Goal: Contribute content: Add original content to the website for others to see

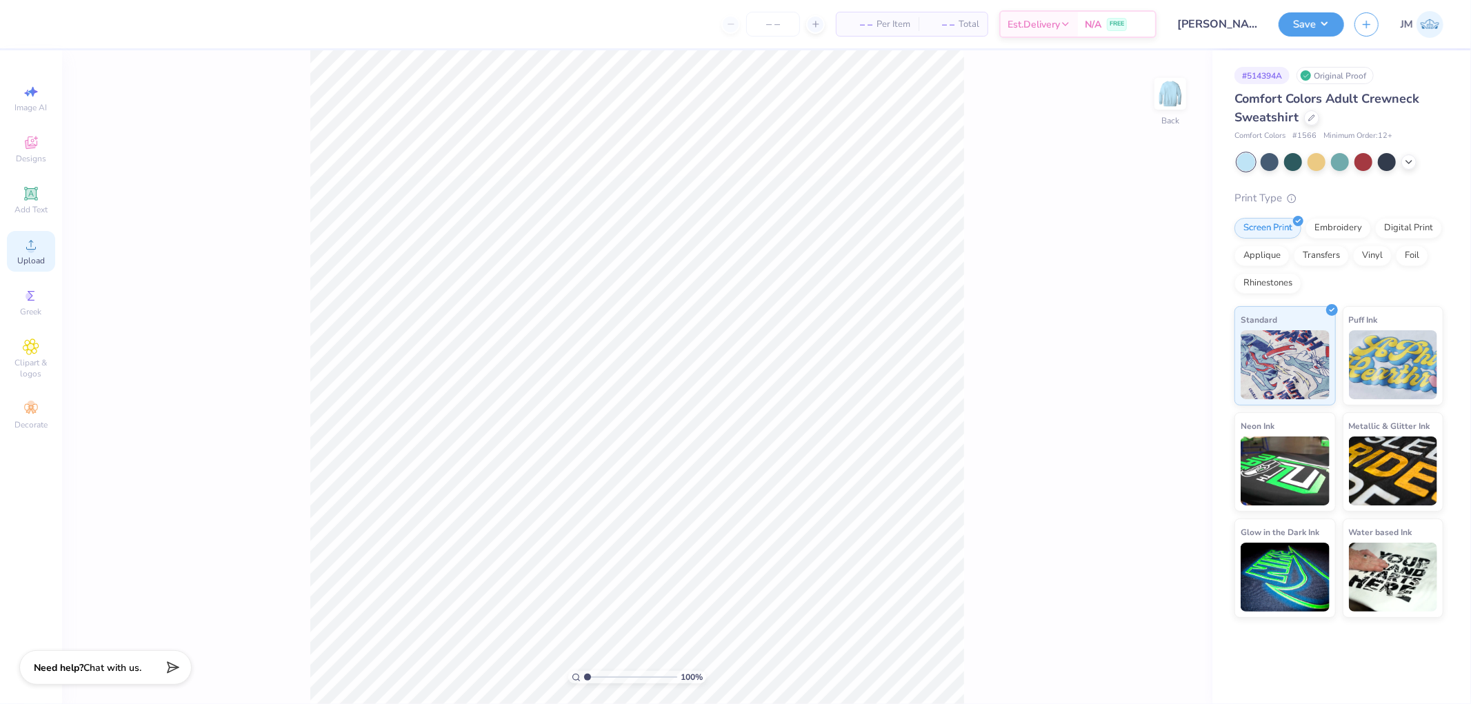
click at [37, 237] on icon at bounding box center [31, 245] width 17 height 17
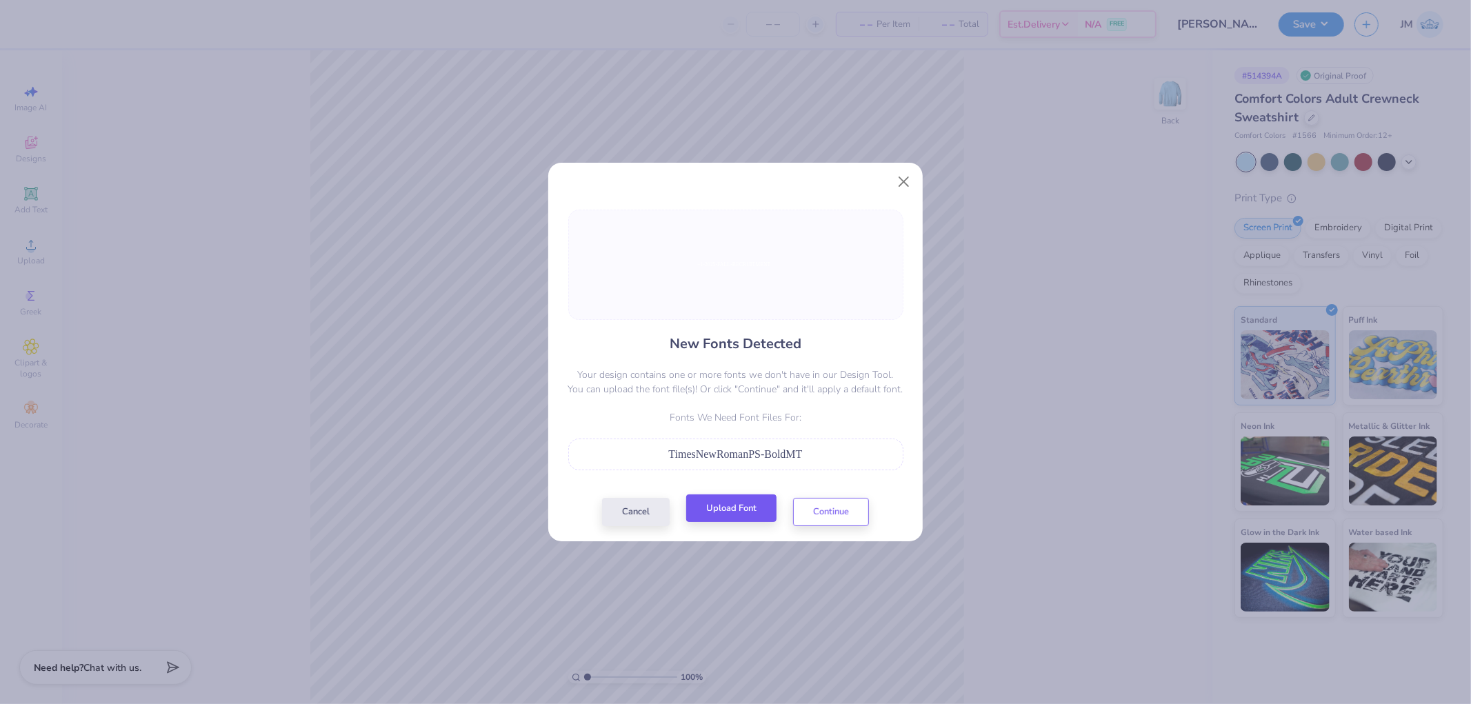
click at [716, 498] on div "Cancel Upload Font Continue" at bounding box center [735, 512] width 267 height 28
click at [722, 506] on button "Upload Font" at bounding box center [731, 508] width 90 height 28
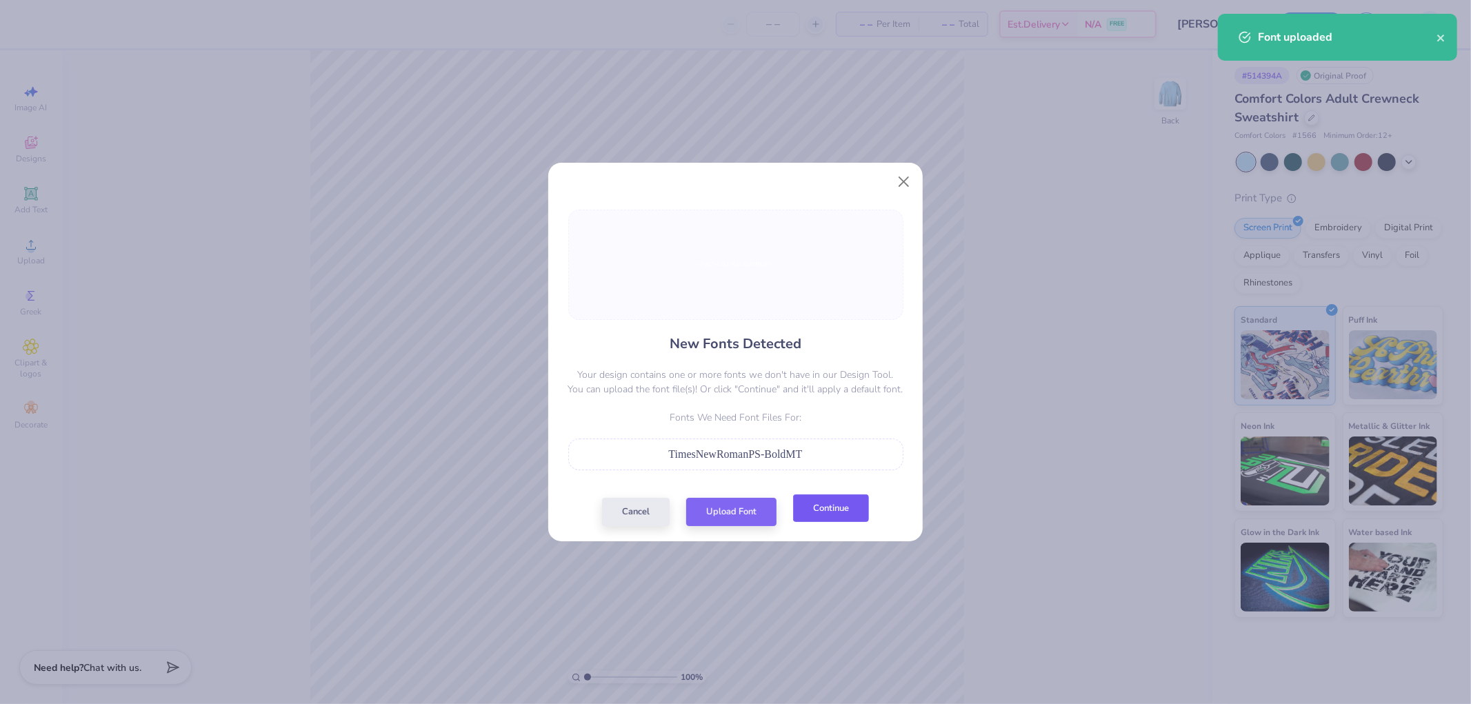
click at [821, 508] on button "Continue" at bounding box center [831, 508] width 76 height 28
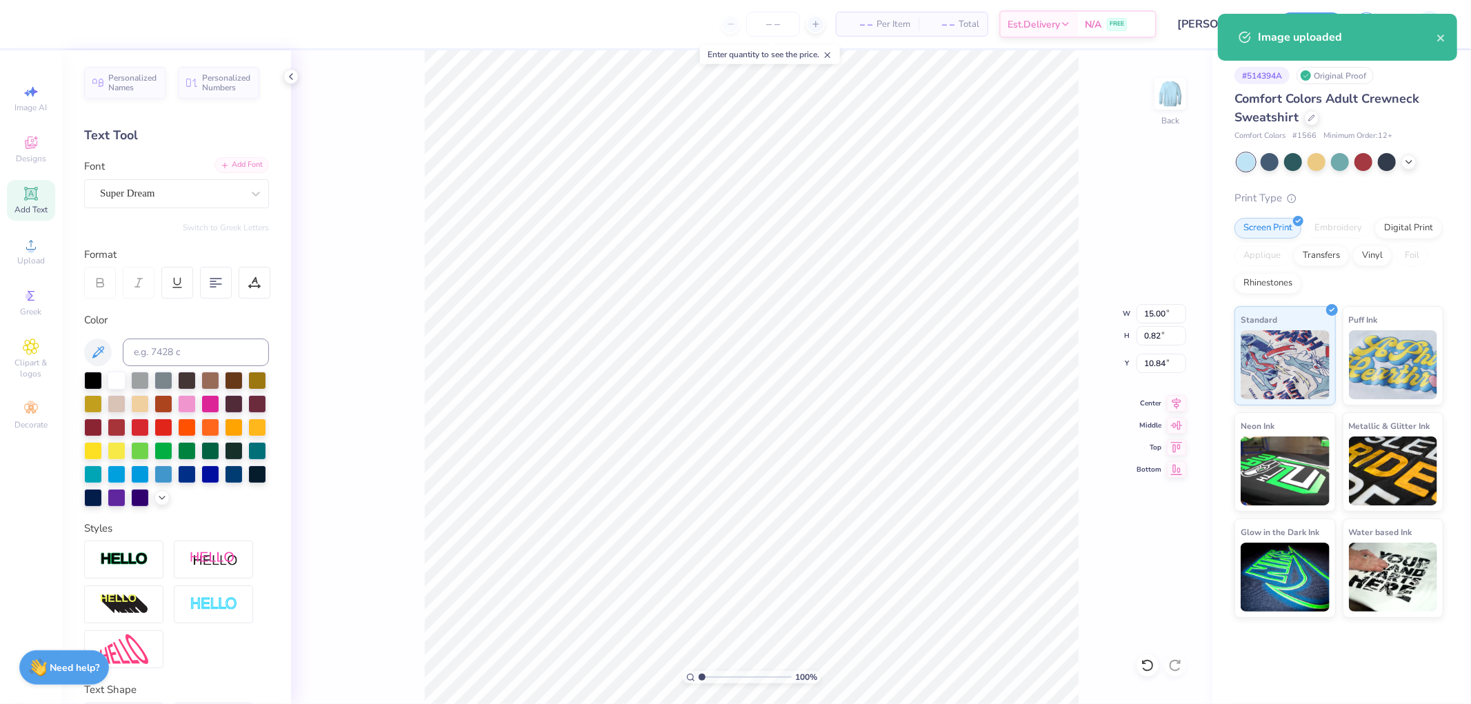
click at [239, 164] on div "Add Font" at bounding box center [241, 165] width 54 height 16
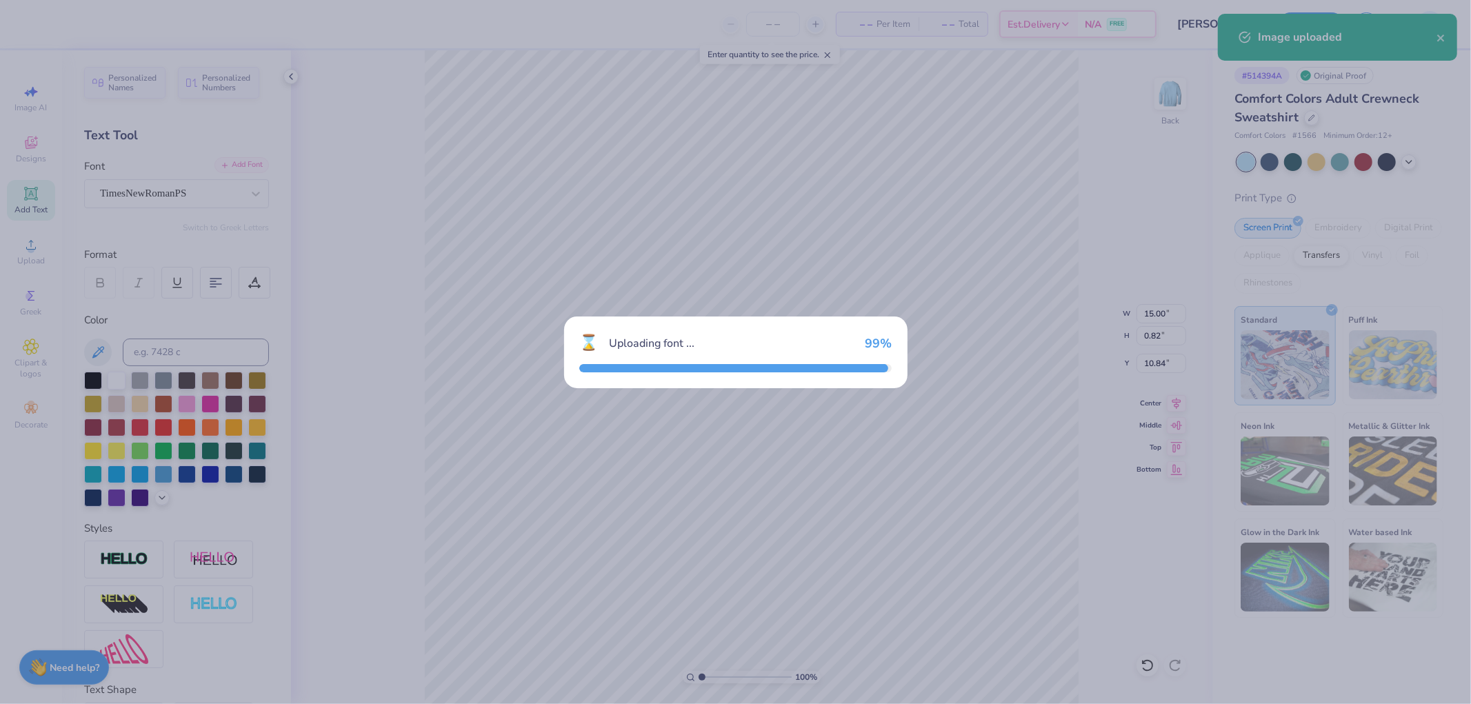
type input "15.16"
type input "0.73"
type input "10.95"
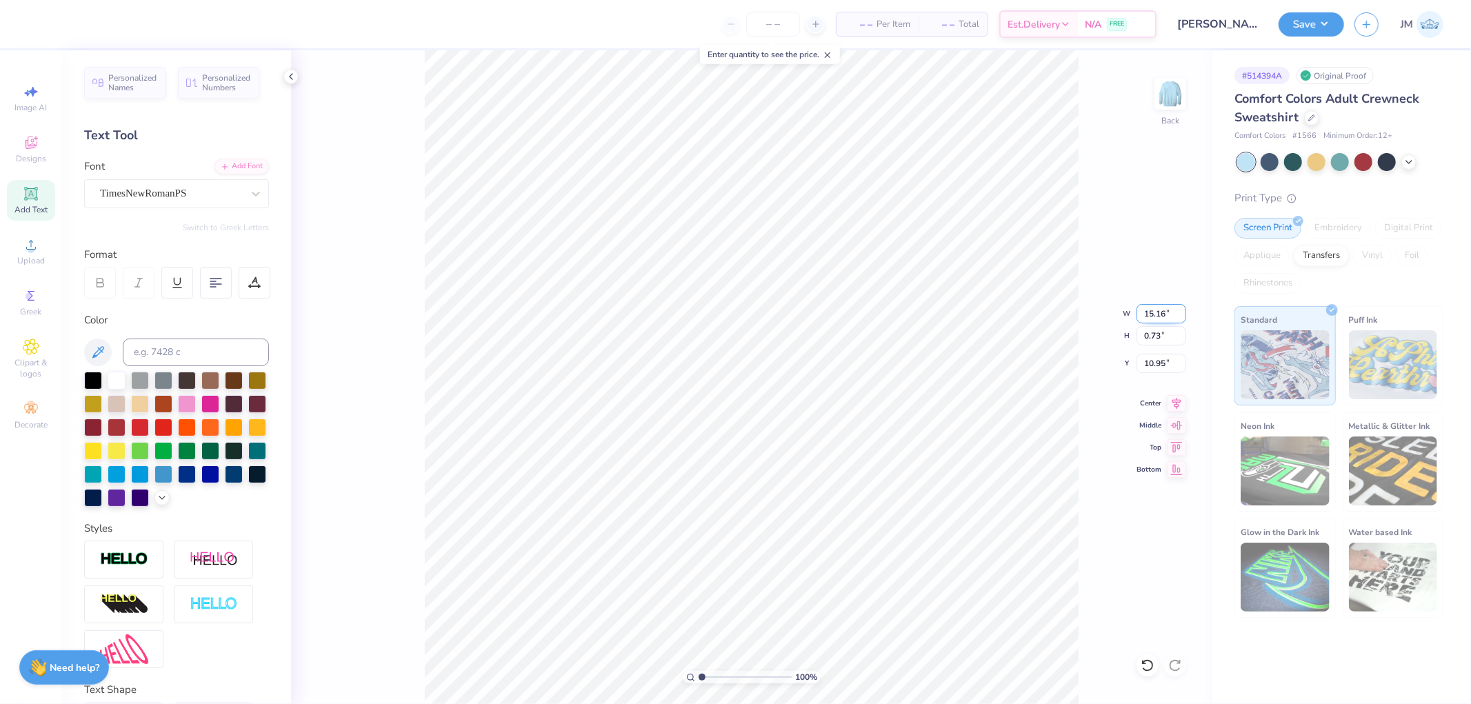
click at [1154, 309] on input "15.16" at bounding box center [1161, 313] width 50 height 19
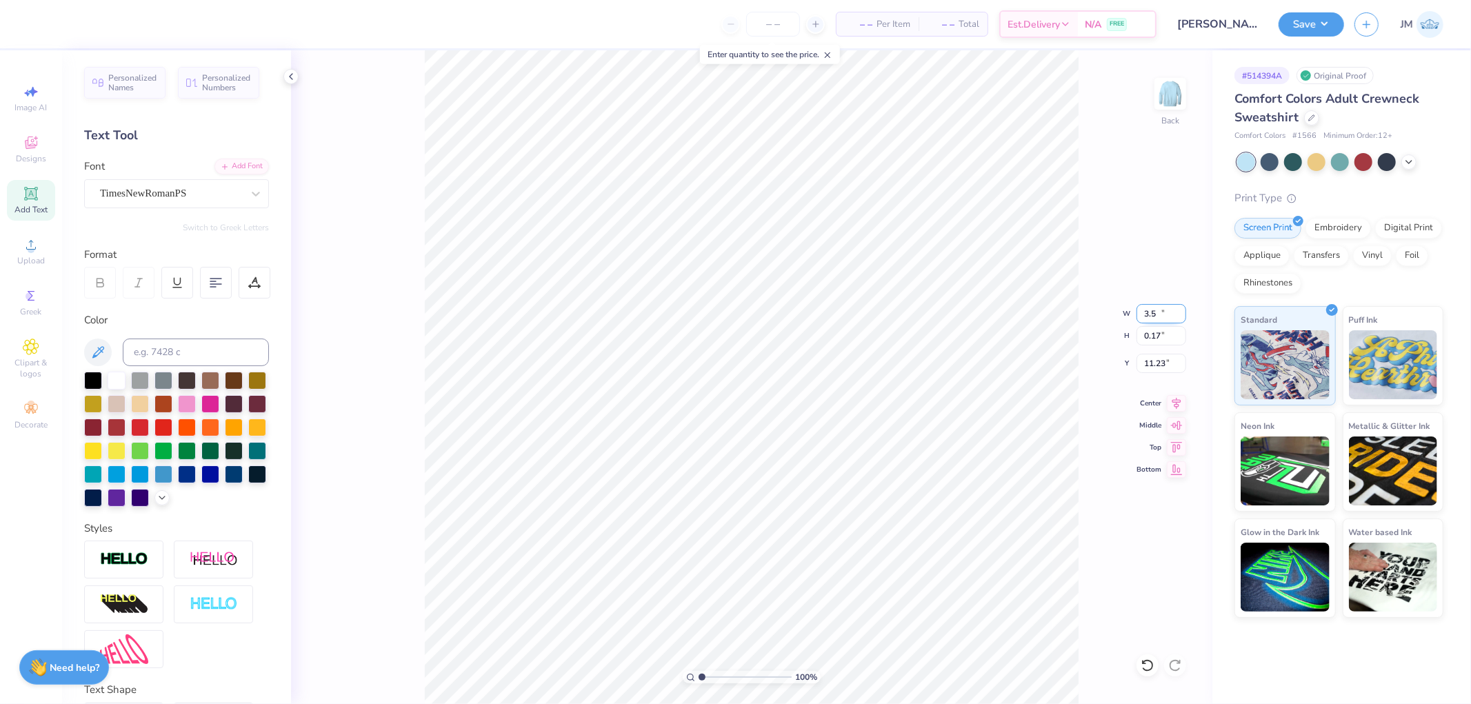
type input "3.50"
type input "0.17"
click at [1152, 362] on input "11.23" at bounding box center [1161, 363] width 50 height 19
type input "3.00"
type input "1.5599703423131"
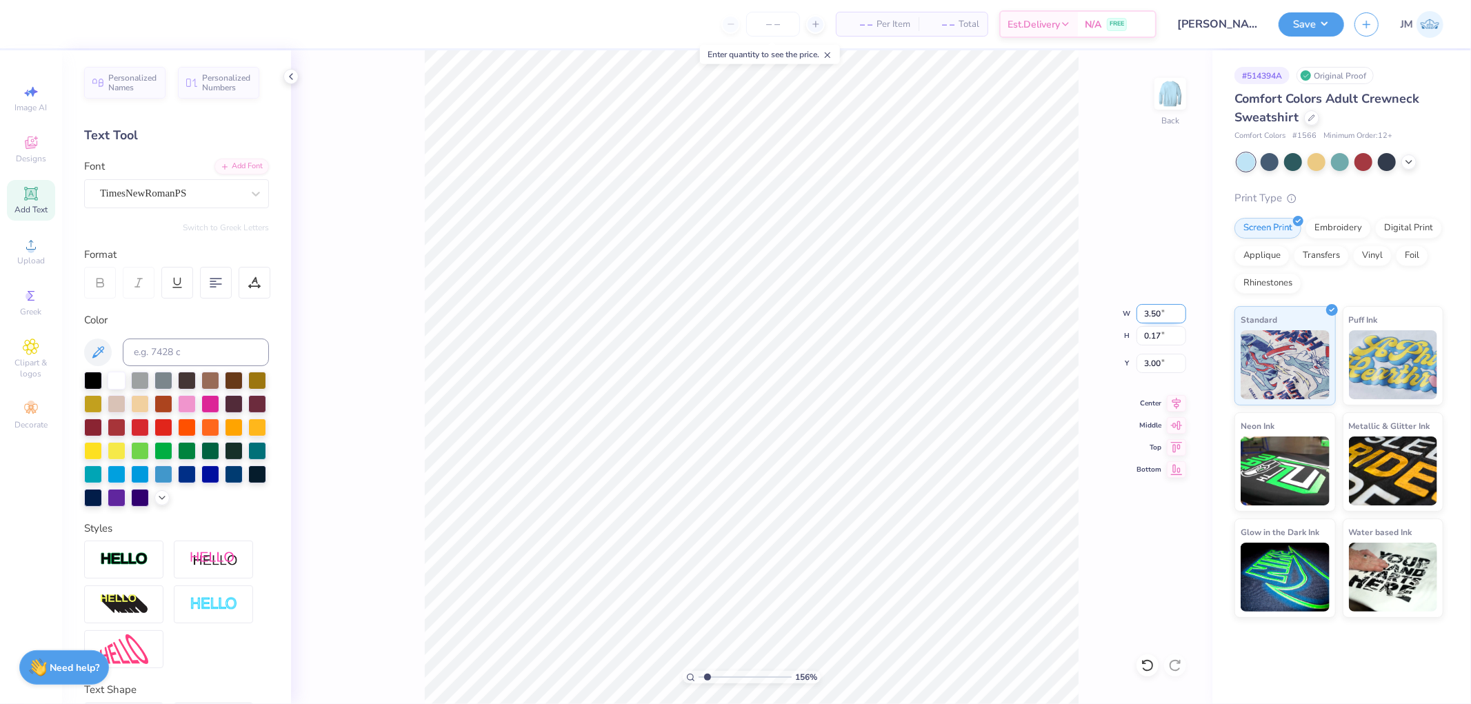
click at [1160, 308] on input "3.50" at bounding box center [1161, 313] width 50 height 19
type input "4"
type input "1.5599703423131"
type input "4.00"
type input "0.19"
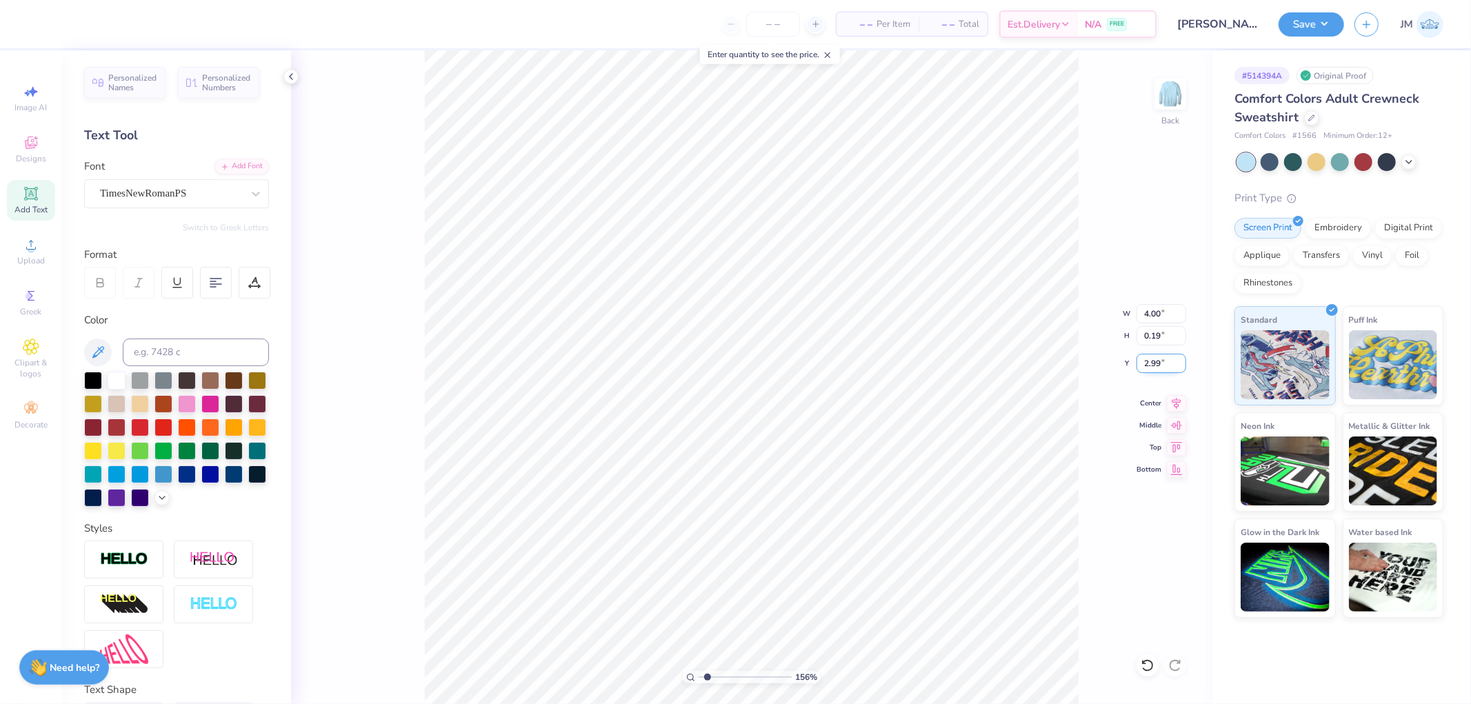
click at [1161, 360] on input "2.99" at bounding box center [1161, 363] width 50 height 19
type input "3"
type input "1.5599703423131"
type input "3.00"
type input "2.0982661263529"
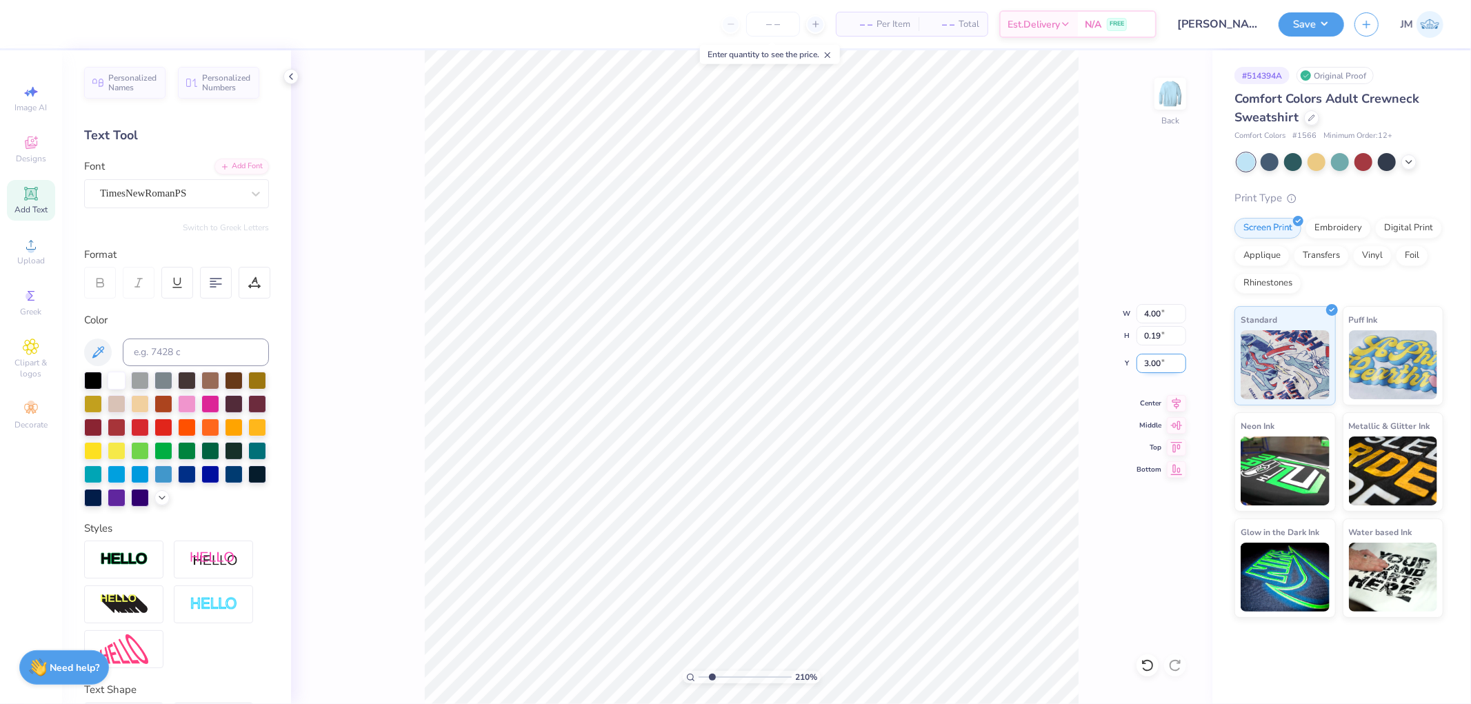
click at [1146, 371] on input "3.00" at bounding box center [1161, 363] width 50 height 19
type input "3"
click at [1167, 90] on img at bounding box center [1170, 93] width 55 height 55
type input "1"
click at [43, 246] on div "Upload" at bounding box center [31, 251] width 48 height 41
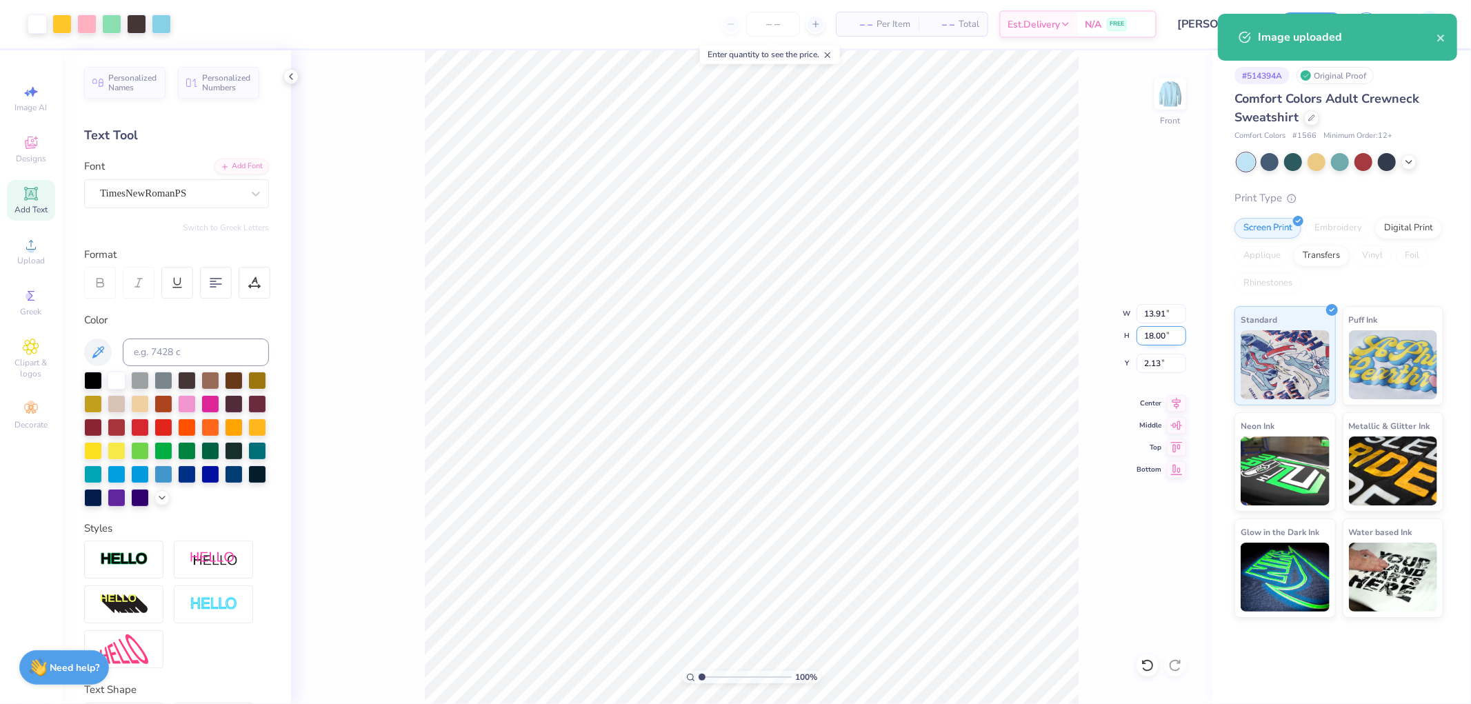
click at [1143, 334] on input "18.00" at bounding box center [1161, 335] width 50 height 19
type input "15"
type input "11.60"
type input "15.00"
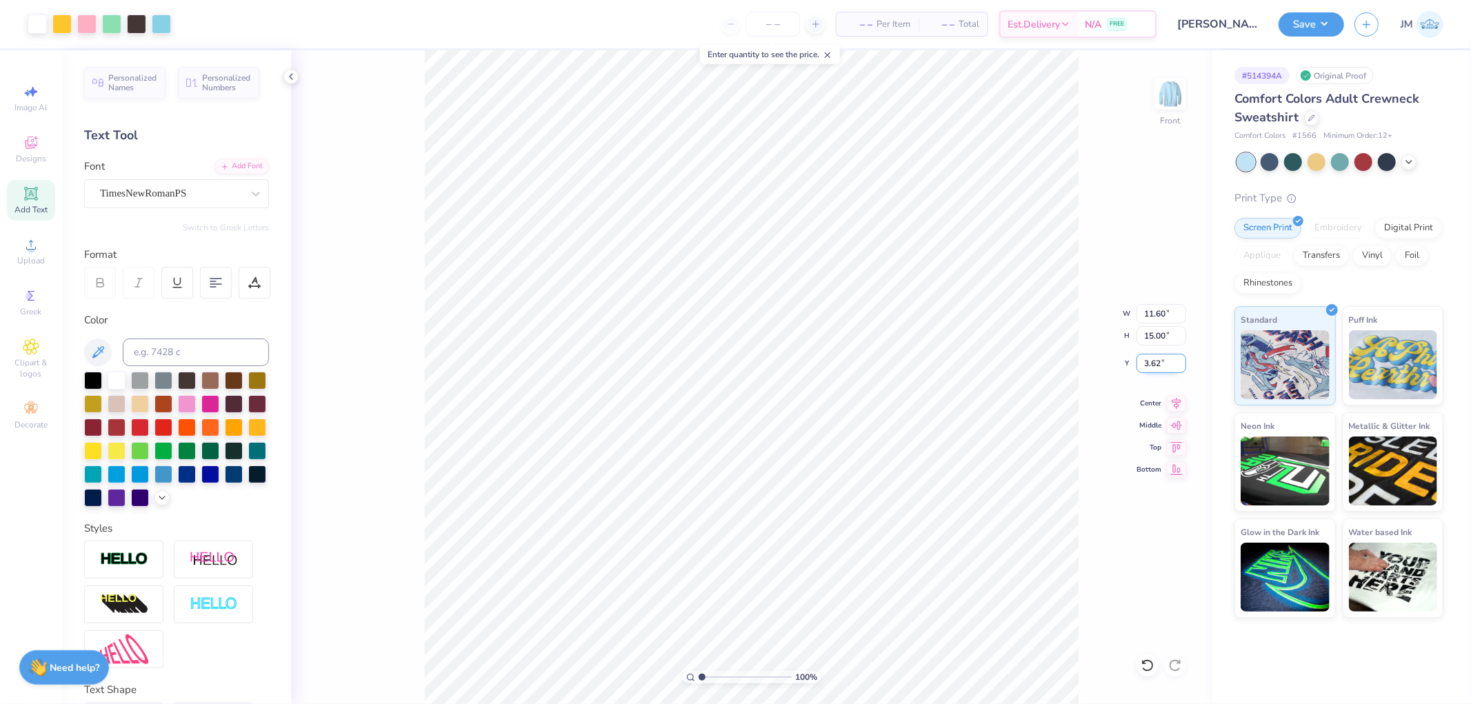
click at [1159, 357] on input "3.62" at bounding box center [1161, 363] width 50 height 19
type input "2.00"
click at [1183, 398] on icon at bounding box center [1176, 401] width 19 height 17
click at [1180, 100] on img at bounding box center [1170, 93] width 55 height 55
type input "1"
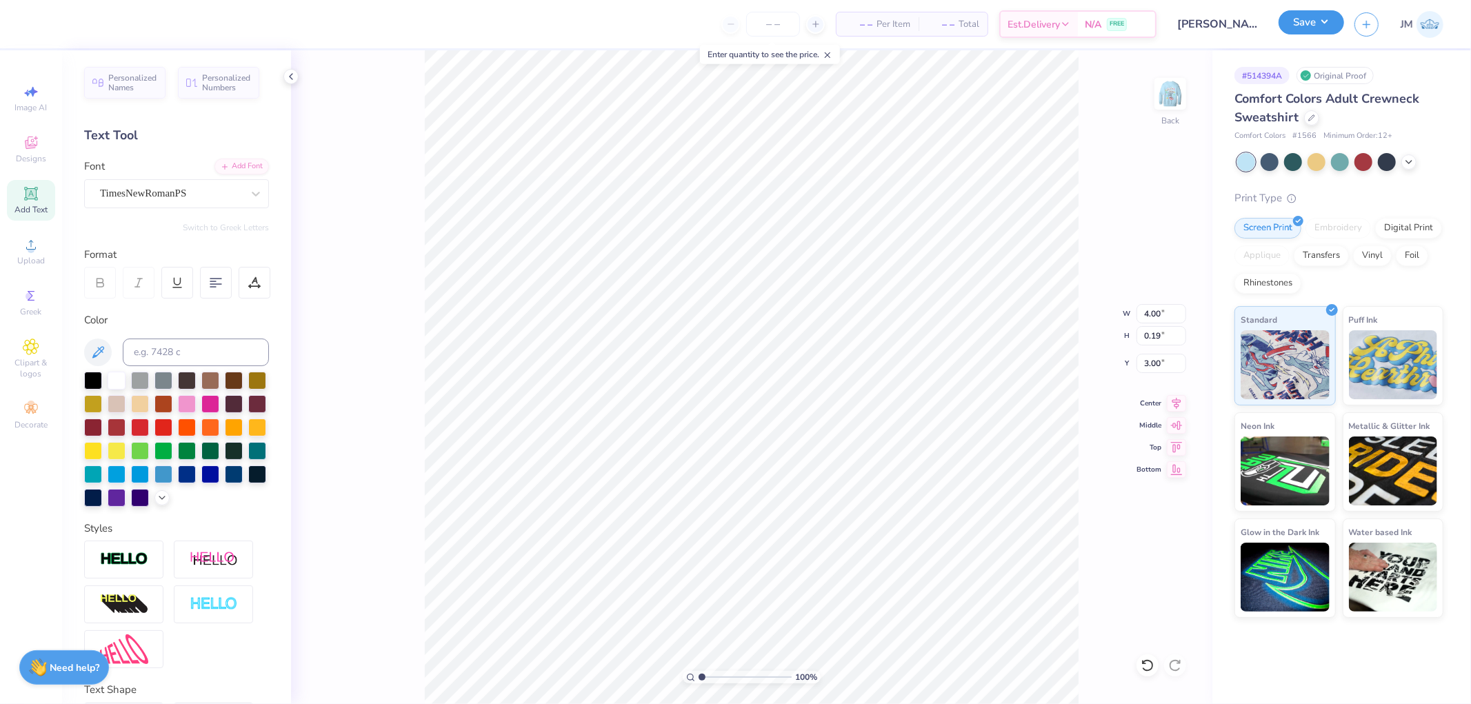
click at [1314, 25] on button "Save" at bounding box center [1311, 22] width 66 height 24
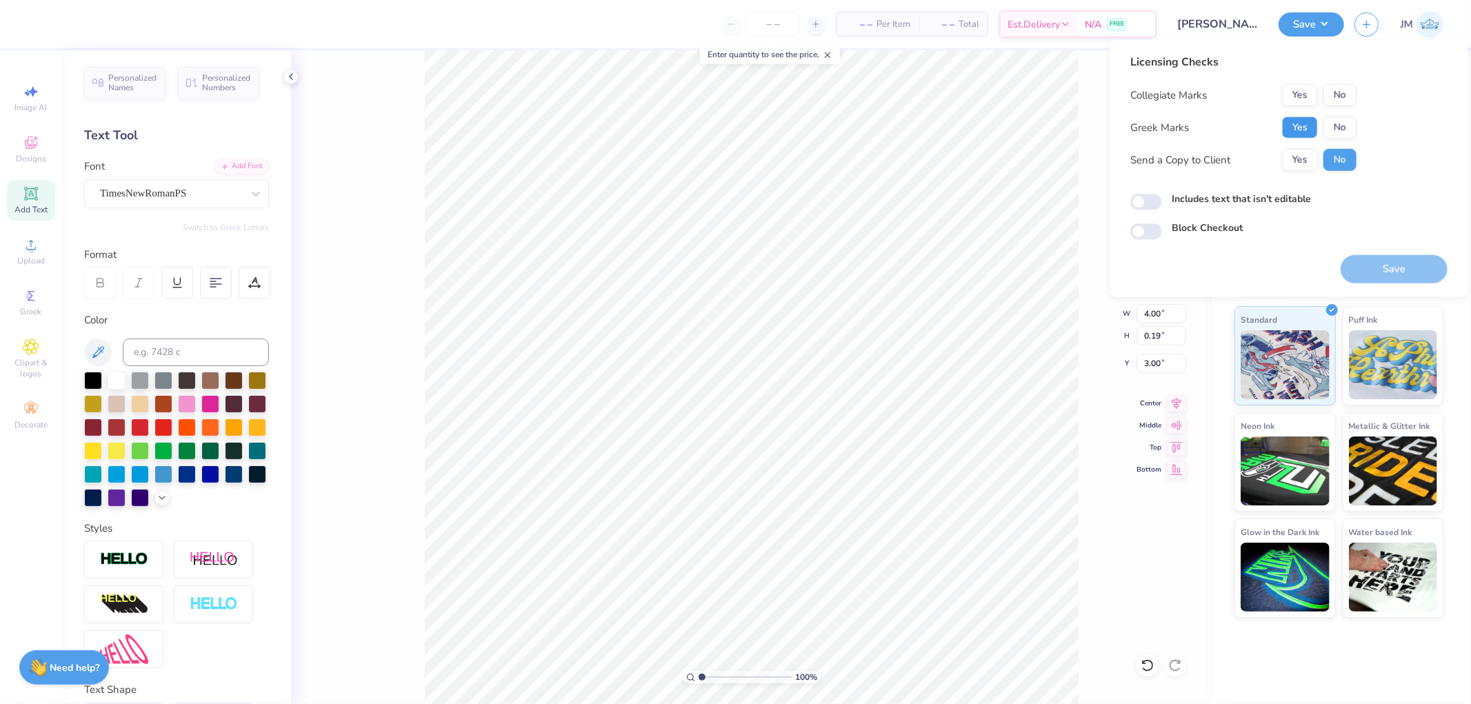
click at [1308, 118] on button "Yes" at bounding box center [1300, 128] width 36 height 22
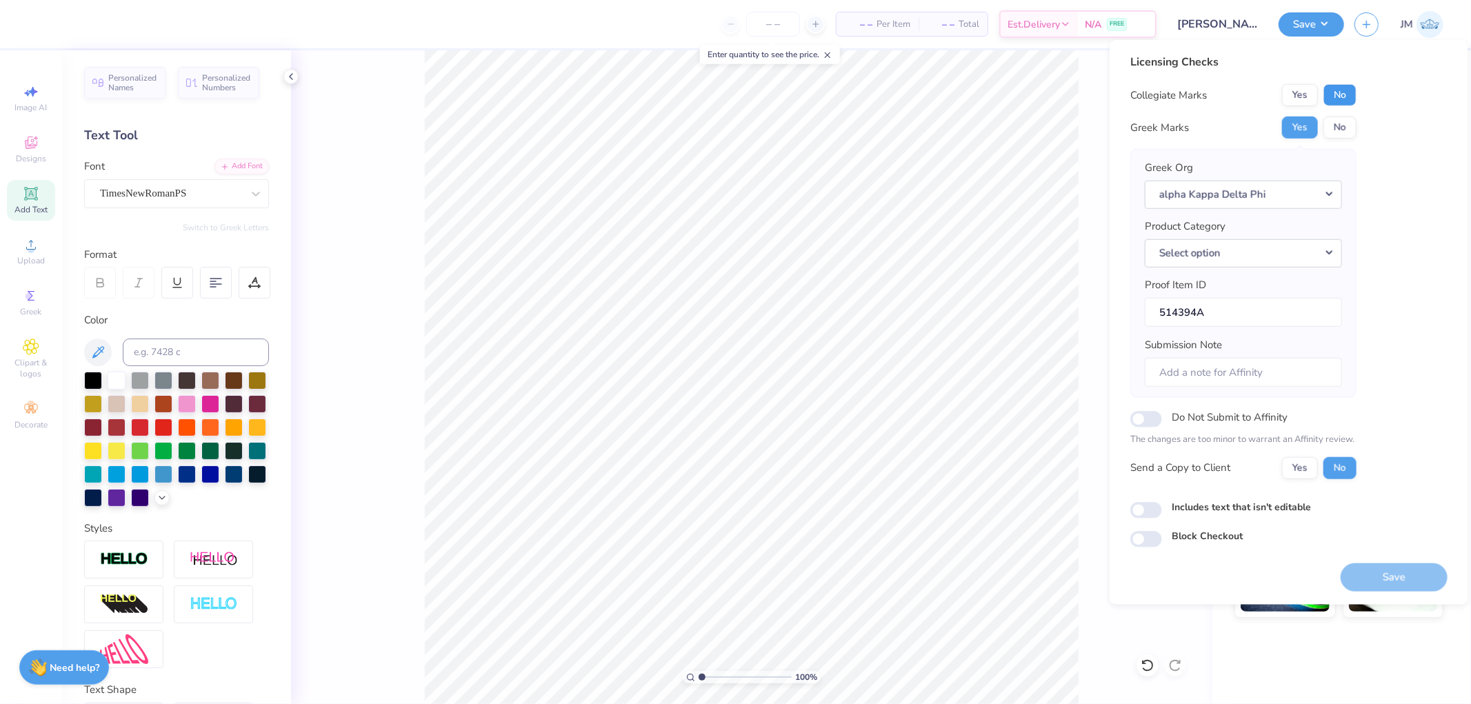
click at [1332, 97] on button "No" at bounding box center [1339, 95] width 33 height 22
click at [1322, 245] on button "Select option" at bounding box center [1243, 253] width 197 height 28
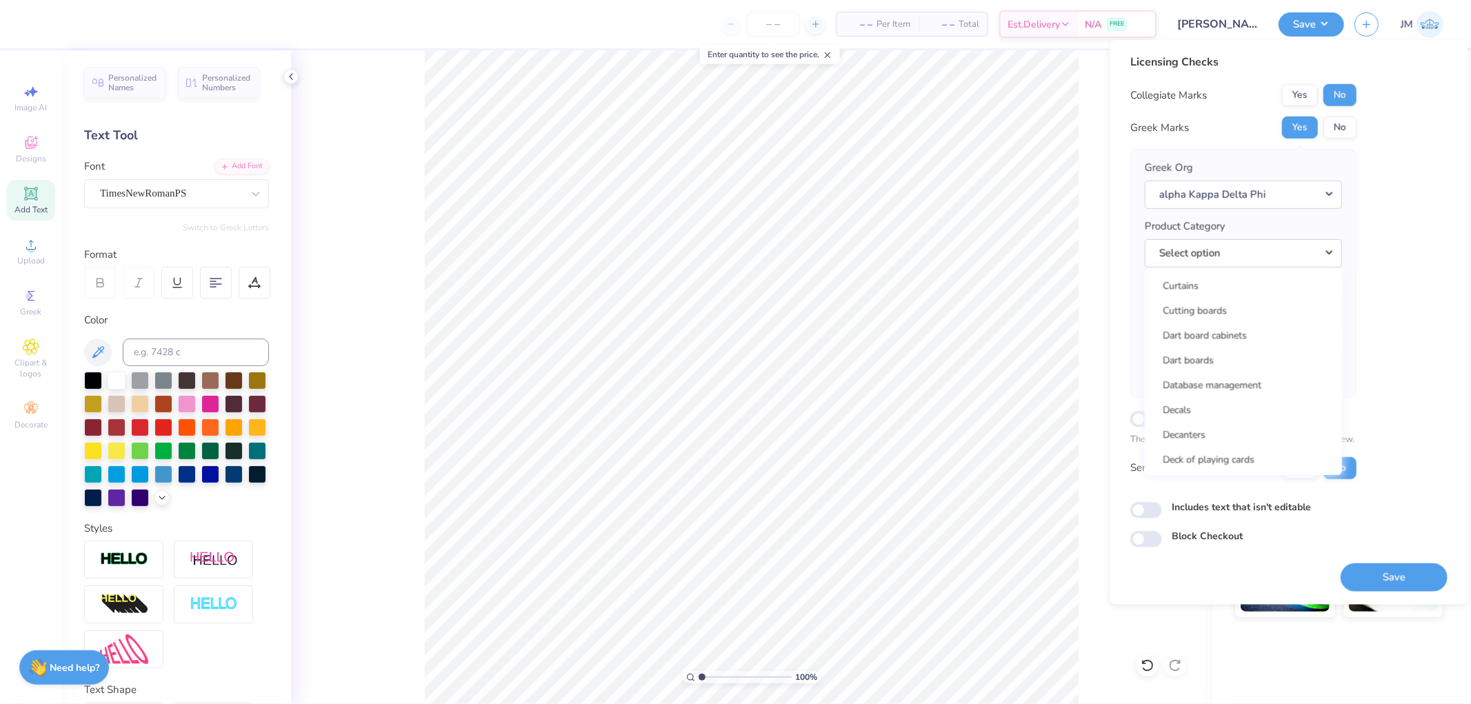
scroll to position [6072, 0]
click at [1267, 372] on div "1/2 zip sweatshirts 1/4 zip performance shirts 1/4 zip sweatshirts 10 ounce gla…" at bounding box center [1243, 371] width 197 height 207
click at [1267, 383] on link "Crewneck sweatshirts" at bounding box center [1243, 394] width 186 height 23
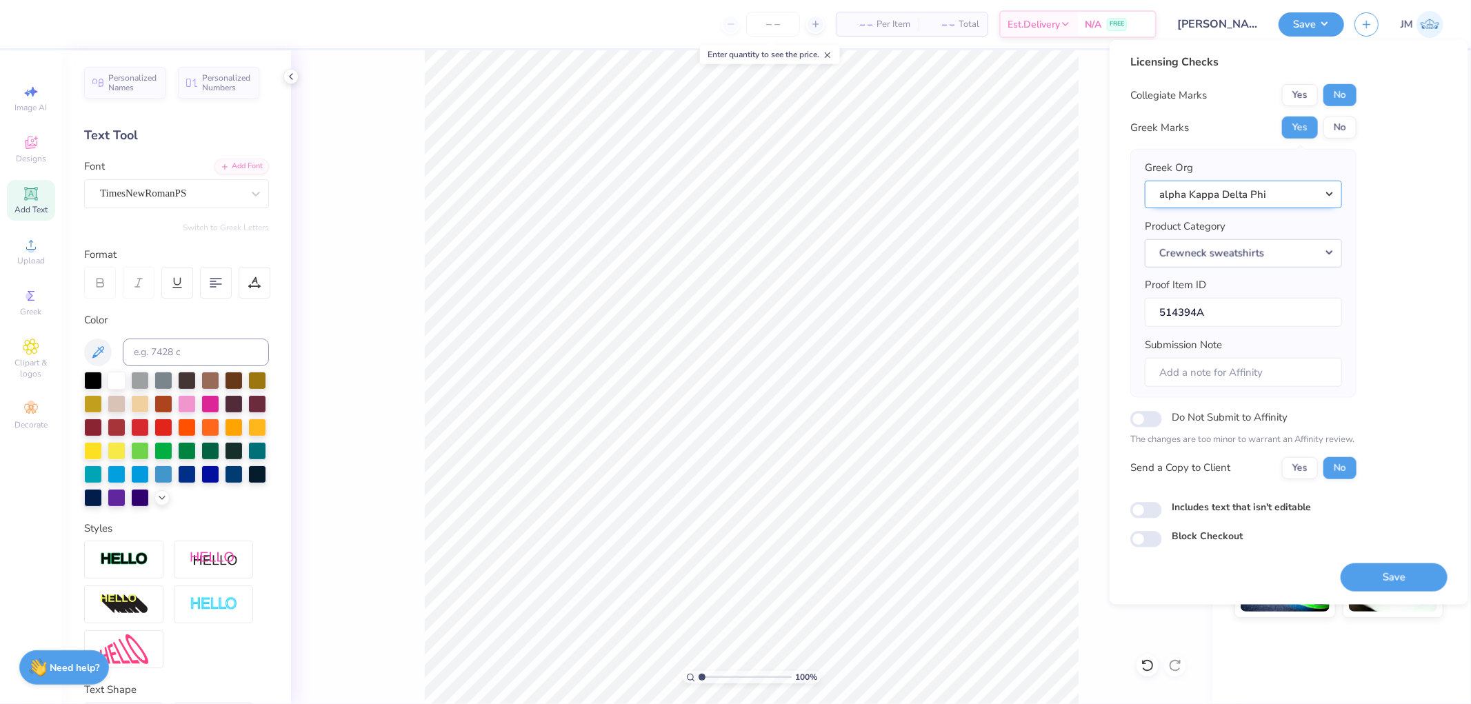
click at [1320, 197] on button "alpha Kappa Delta Phi" at bounding box center [1243, 194] width 197 height 28
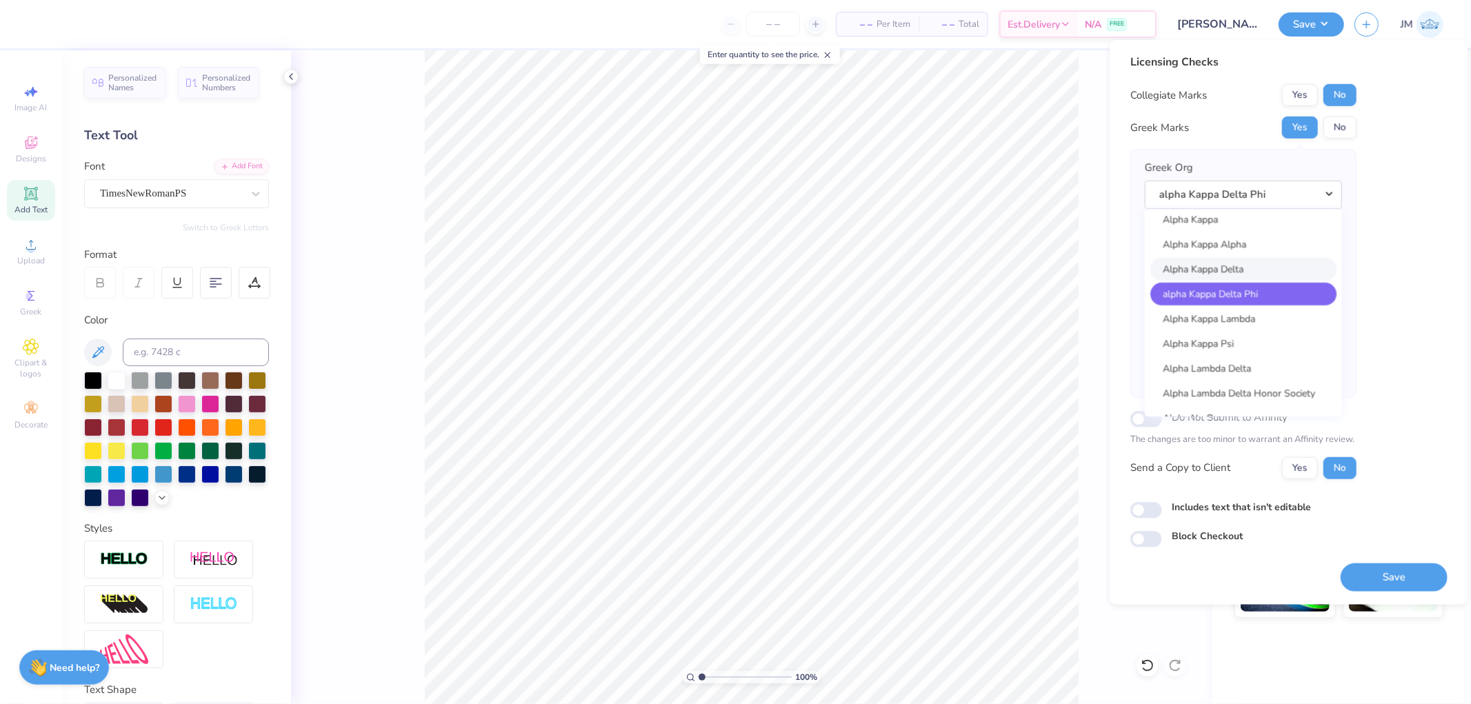
scroll to position [612, 0]
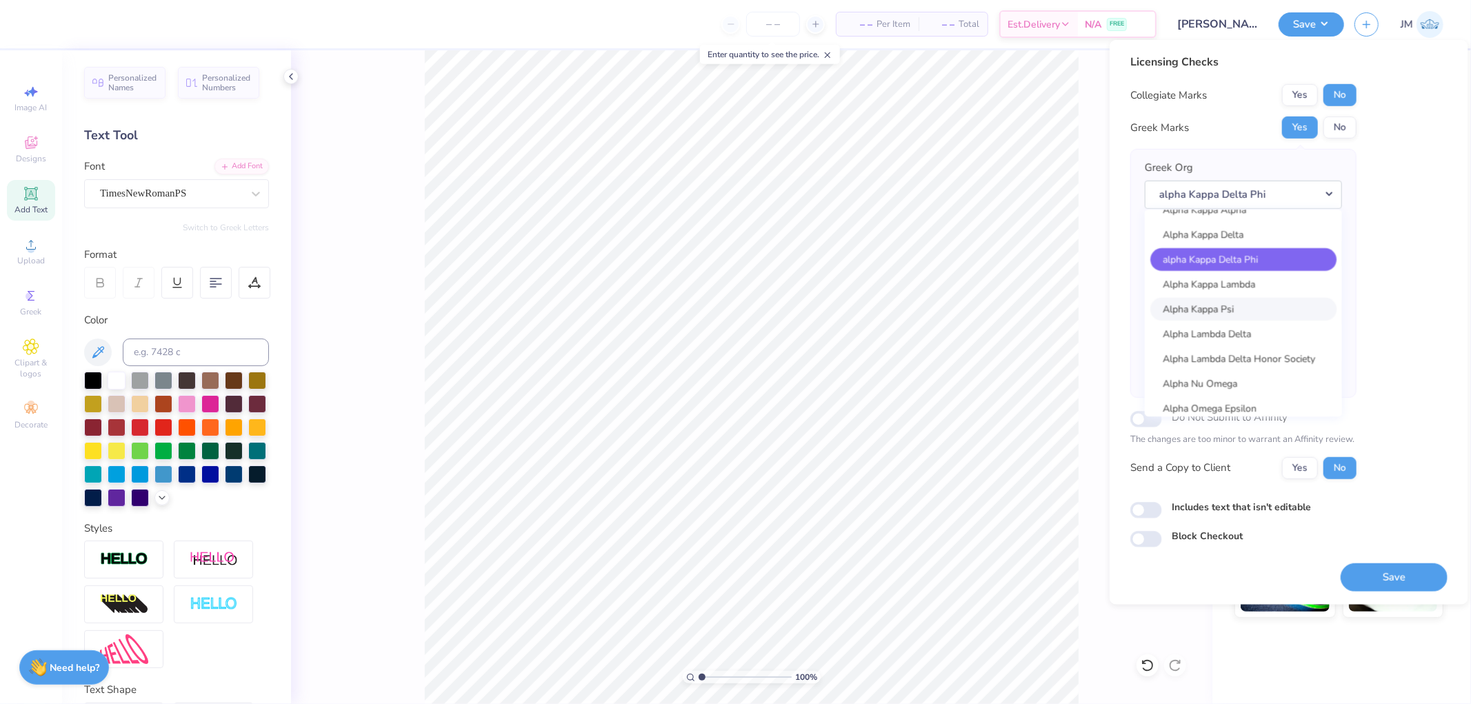
click at [1265, 311] on link "Alpha Kappa Psi" at bounding box center [1243, 309] width 186 height 23
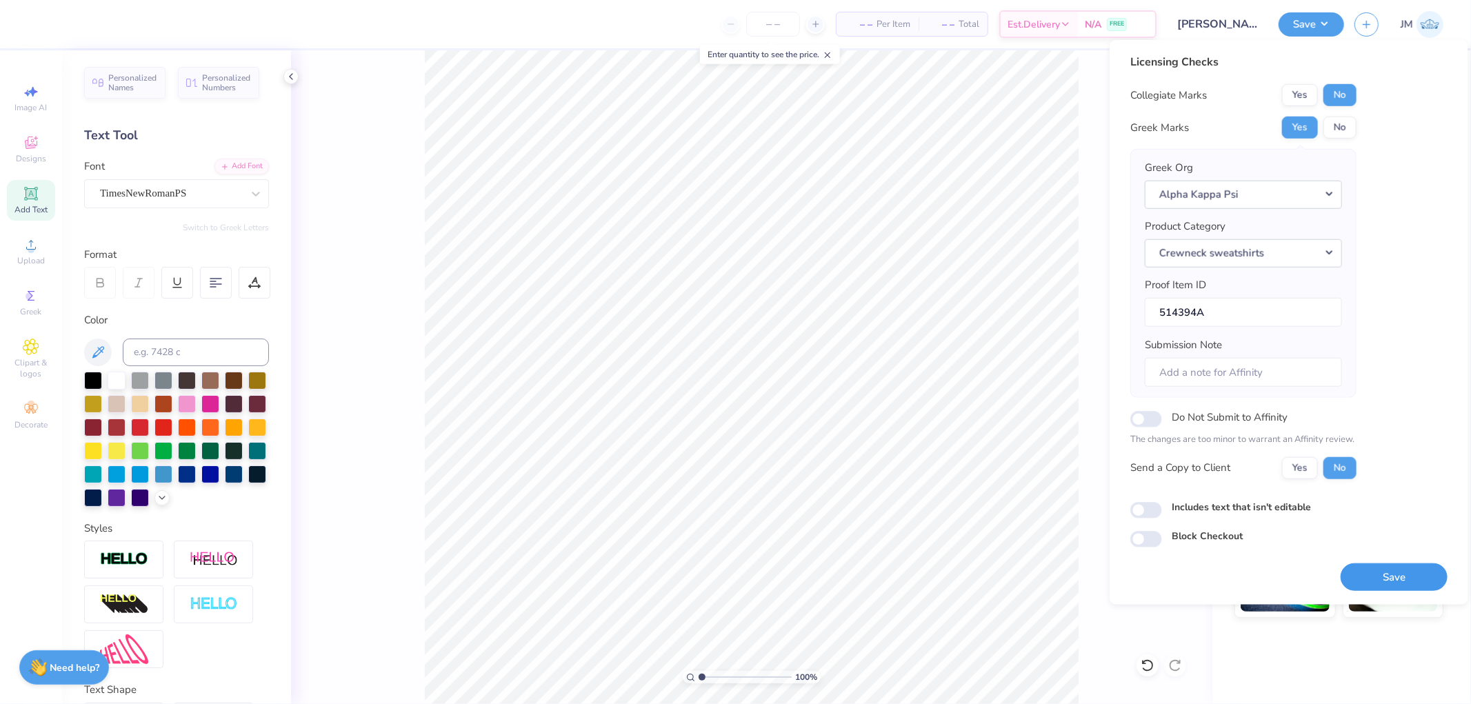
click at [1380, 567] on button "Save" at bounding box center [1394, 577] width 107 height 28
